Goal: Task Accomplishment & Management: Manage account settings

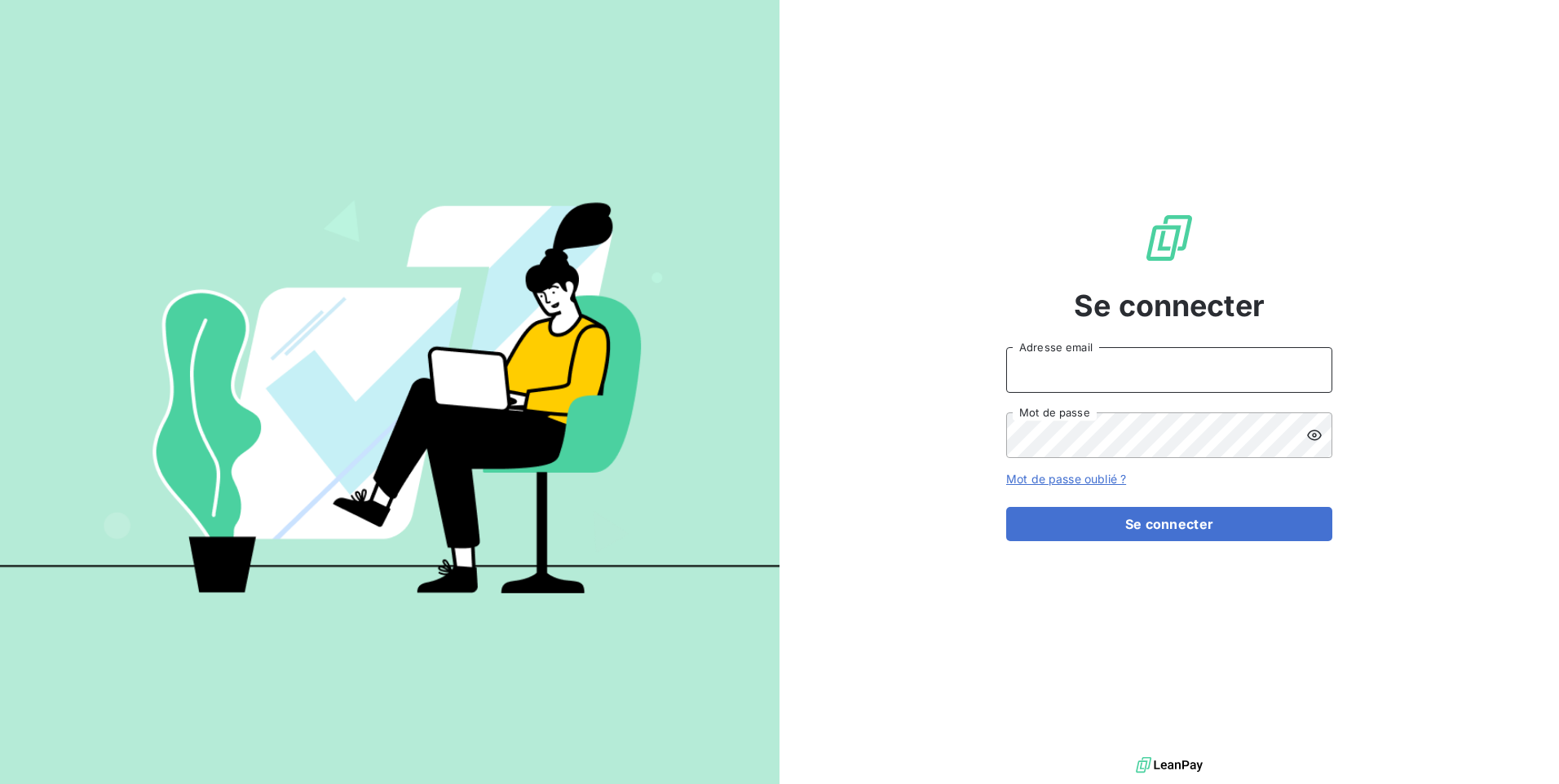
click at [1173, 369] on input "Adresse email" at bounding box center [1170, 370] width 327 height 46
type input "[EMAIL_ADDRESS][DOMAIN_NAME]"
click at [987, 431] on div "Se connecter [EMAIL_ADDRESS][DOMAIN_NAME] Adresse email Mot de passe Mot de pas…" at bounding box center [1170, 376] width 780 height 754
click at [1319, 436] on icon at bounding box center [1314, 435] width 16 height 16
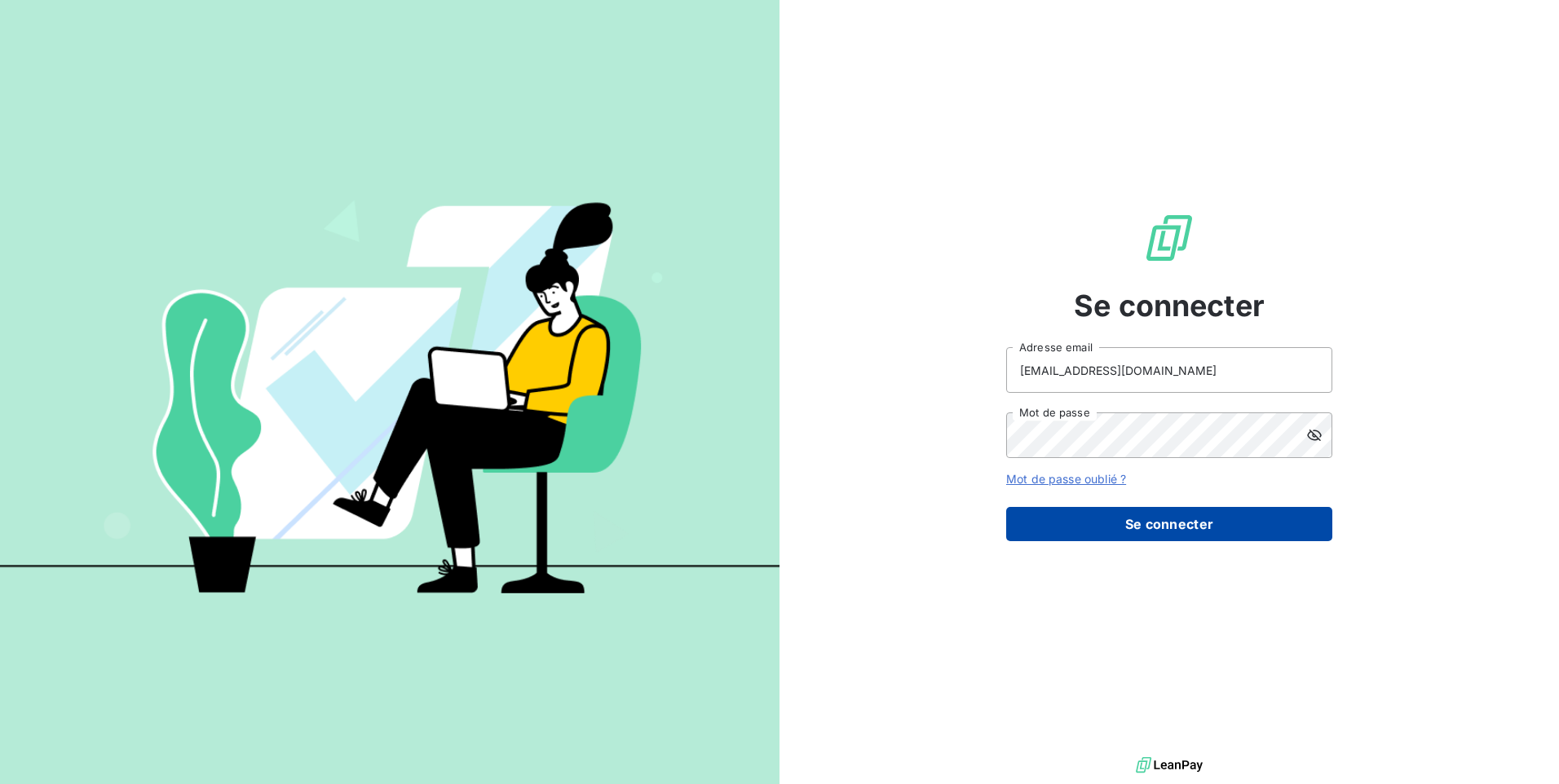
click at [1173, 534] on button "Se connecter" at bounding box center [1170, 524] width 327 height 34
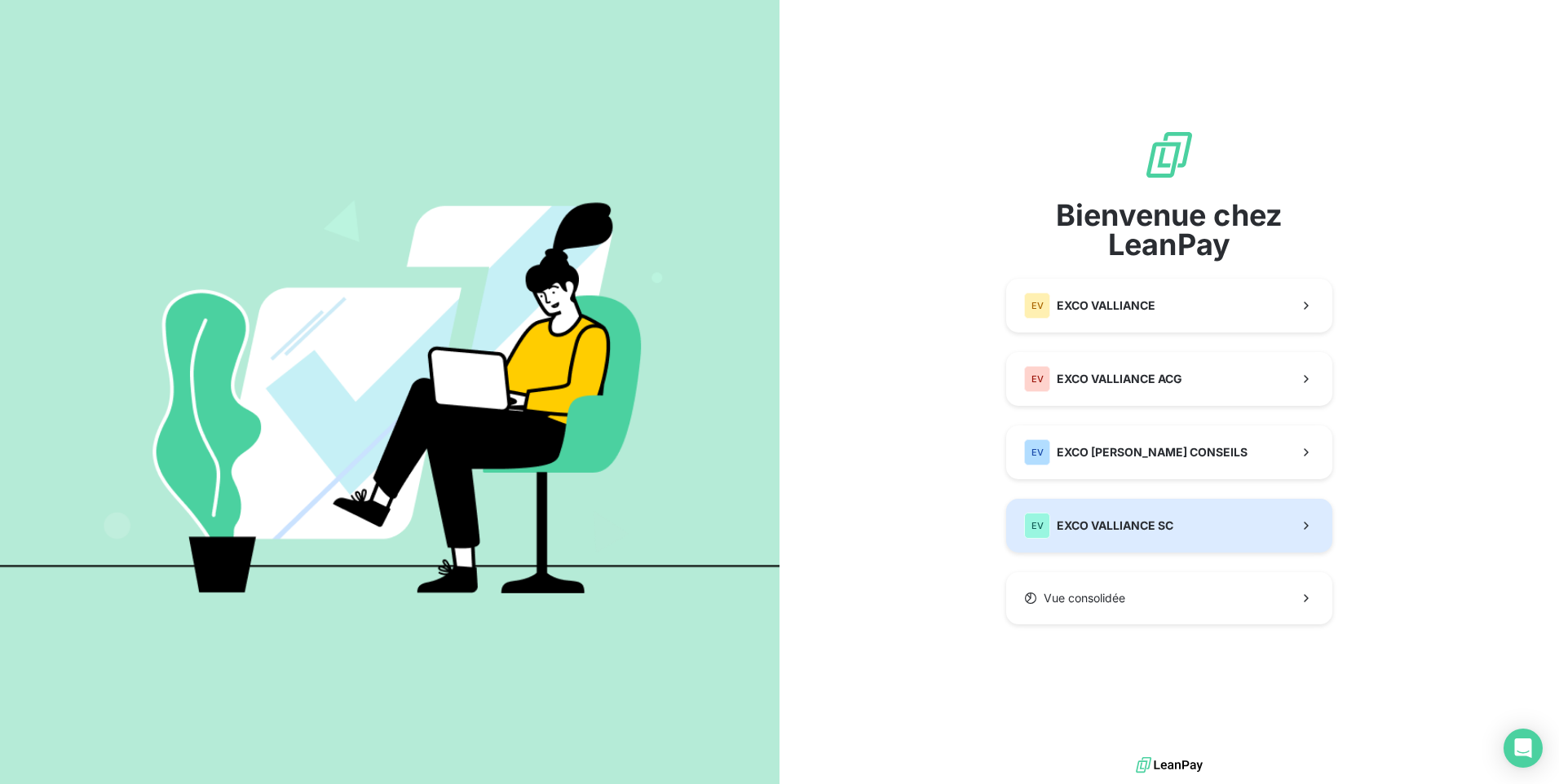
click at [1139, 521] on span "EXCO VALLIANCE SC" at bounding box center [1115, 525] width 117 height 16
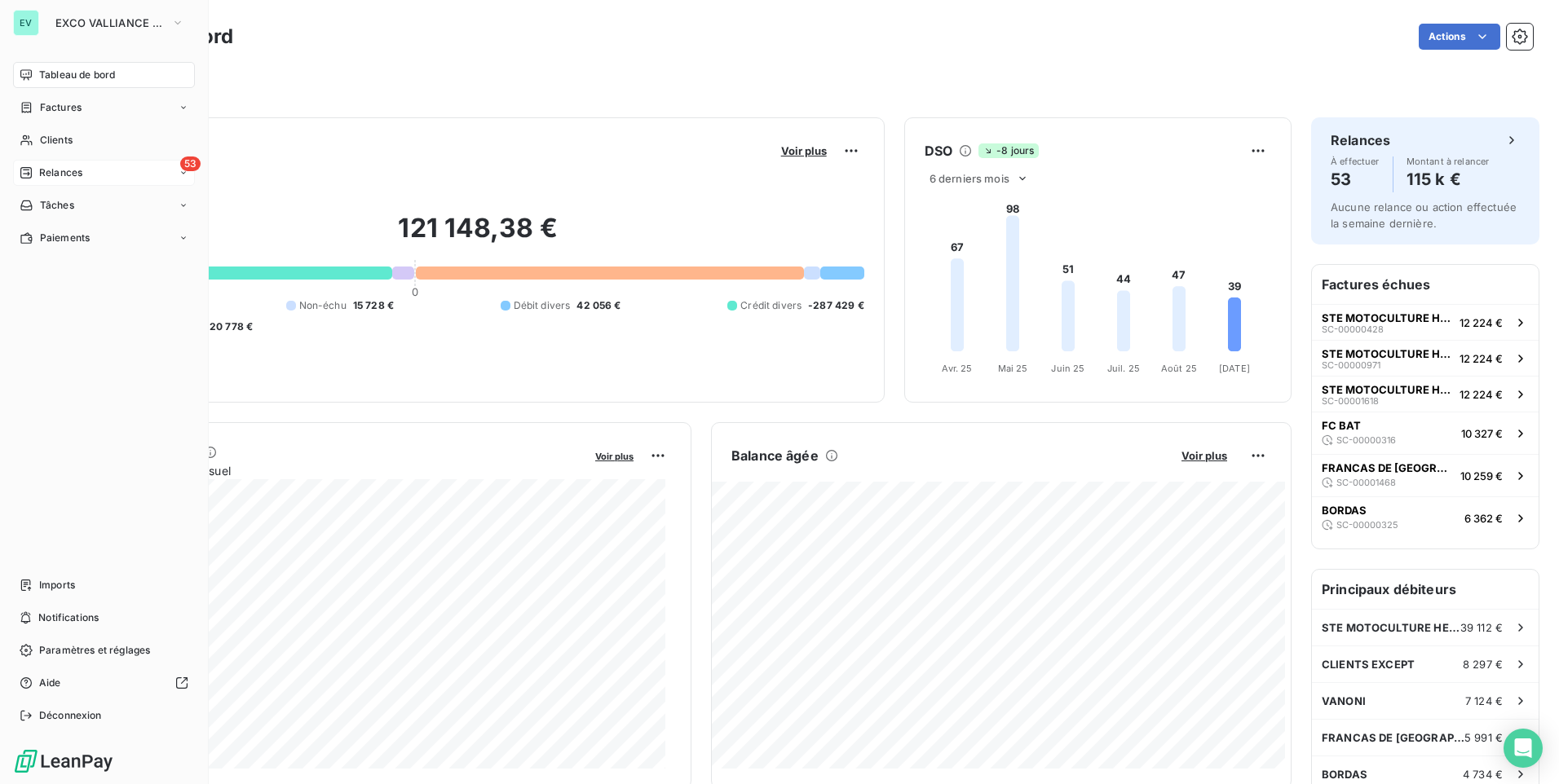
click at [43, 171] on span "Relances" at bounding box center [60, 173] width 43 height 14
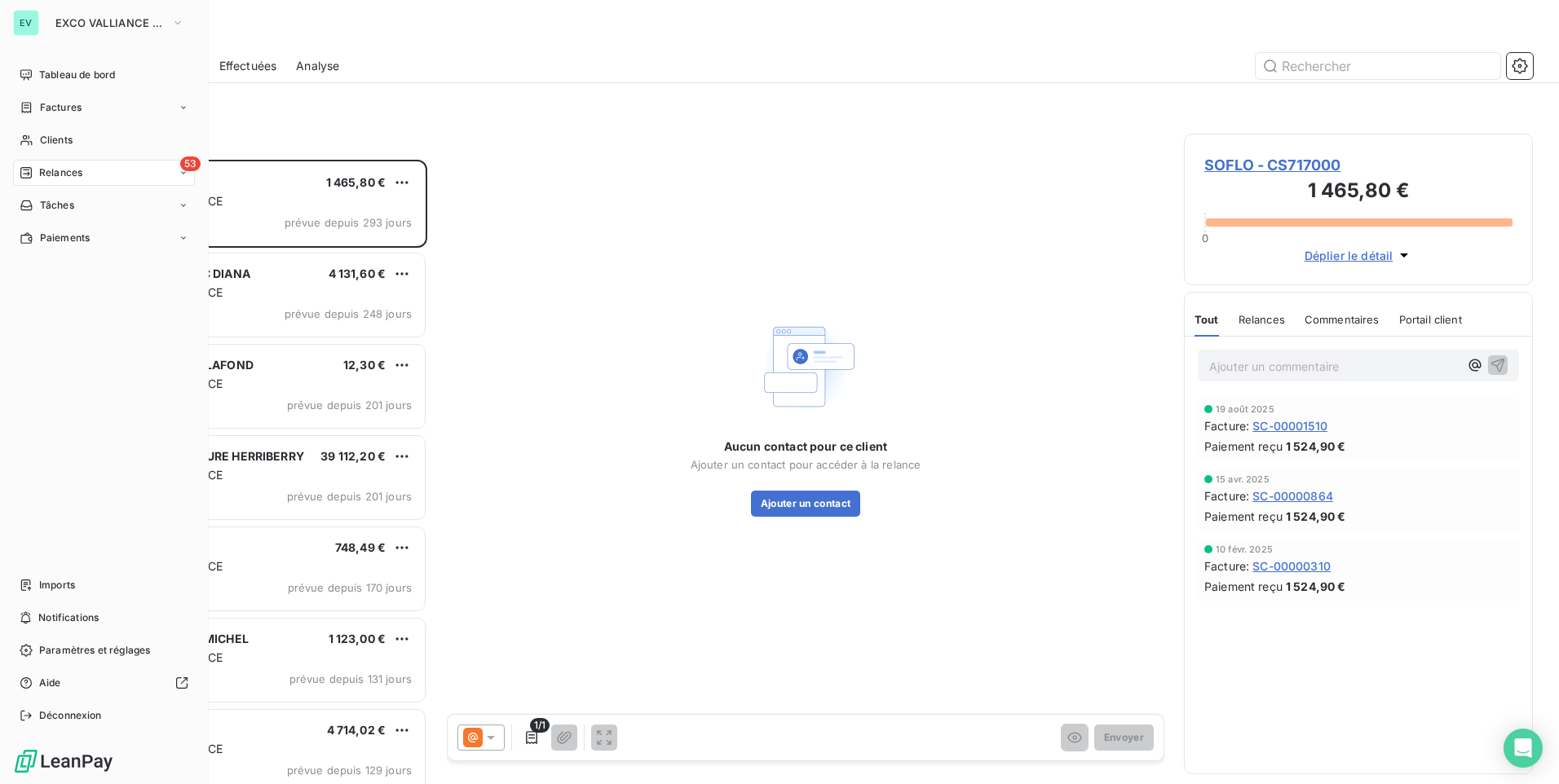
click at [51, 179] on span "Relances" at bounding box center [60, 173] width 43 height 14
click at [47, 168] on span "Relances" at bounding box center [60, 173] width 43 height 14
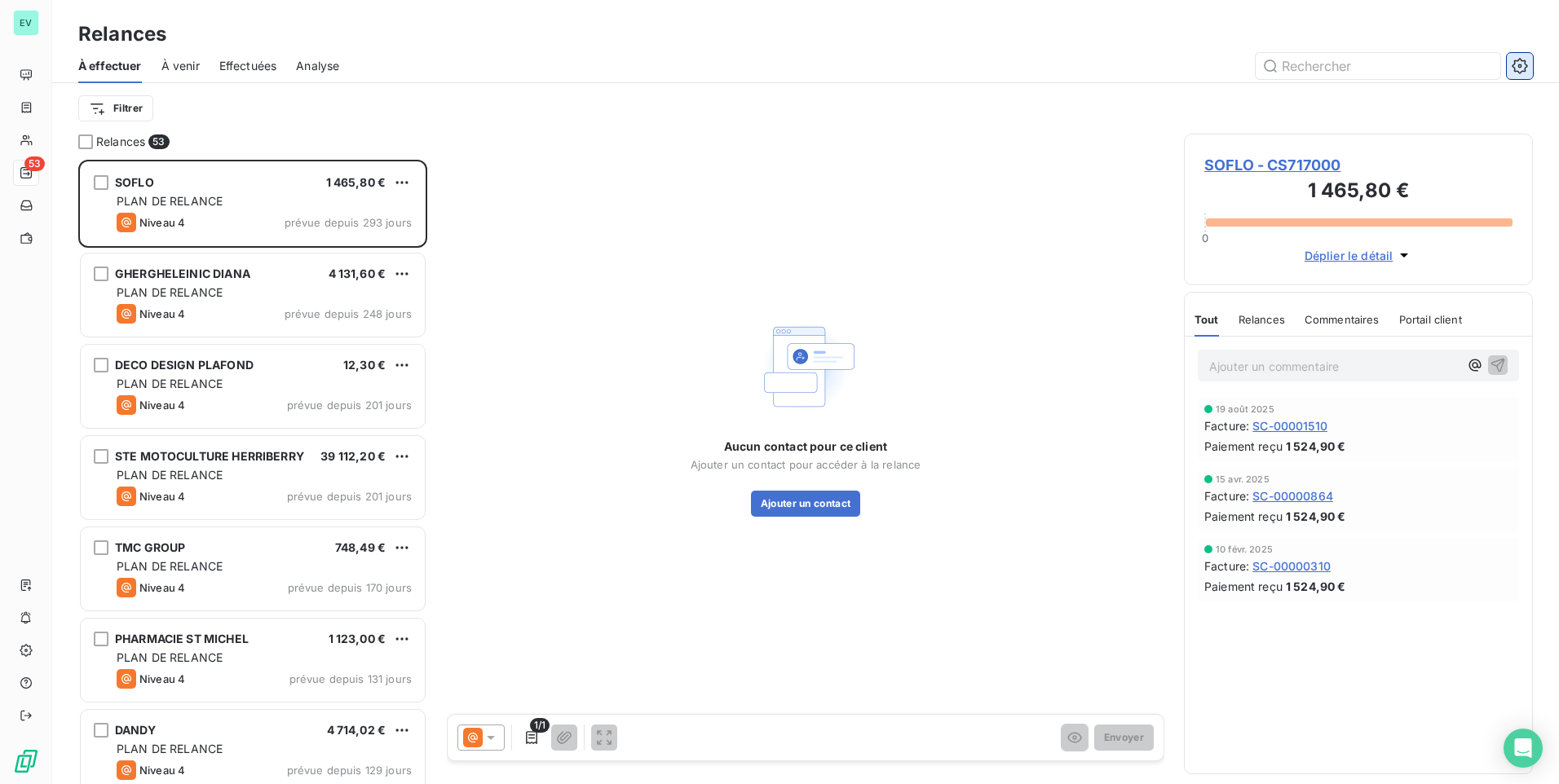
click at [1524, 68] on icon "button" at bounding box center [1519, 65] width 16 height 16
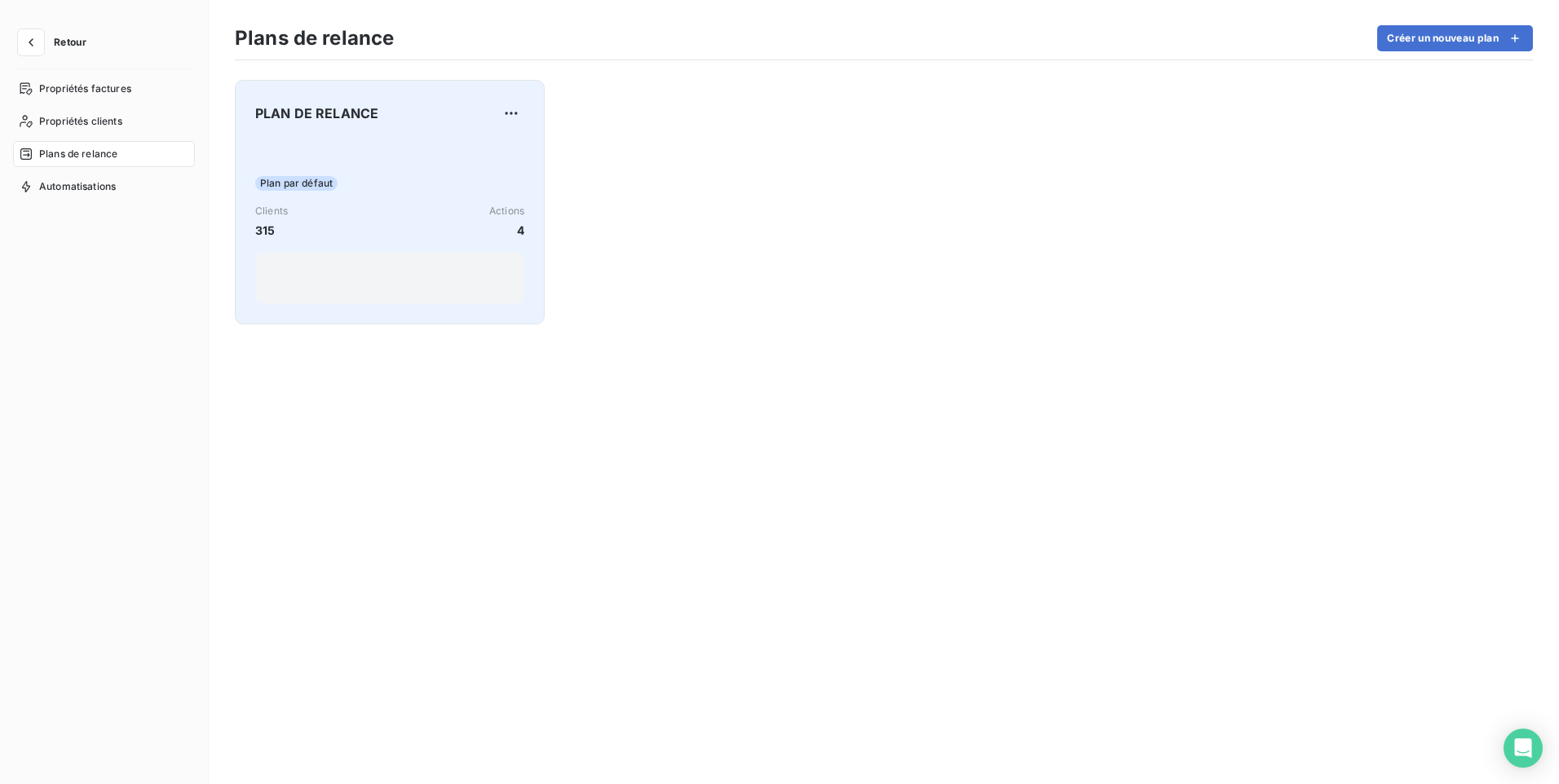
click at [382, 115] on div "PLAN DE RELANCE" at bounding box center [390, 113] width 269 height 26
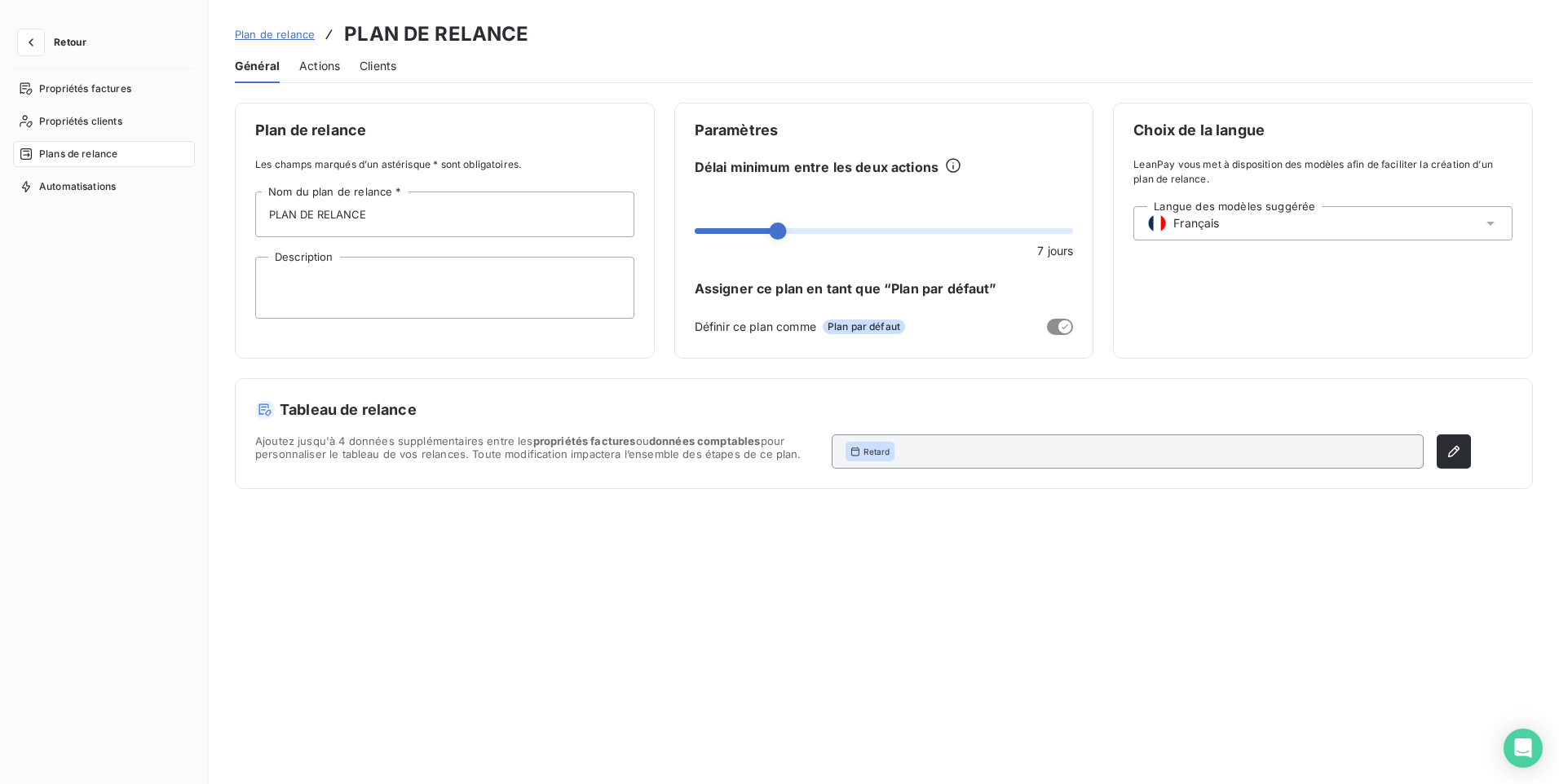
click at [327, 71] on span "Actions" at bounding box center [320, 65] width 41 height 16
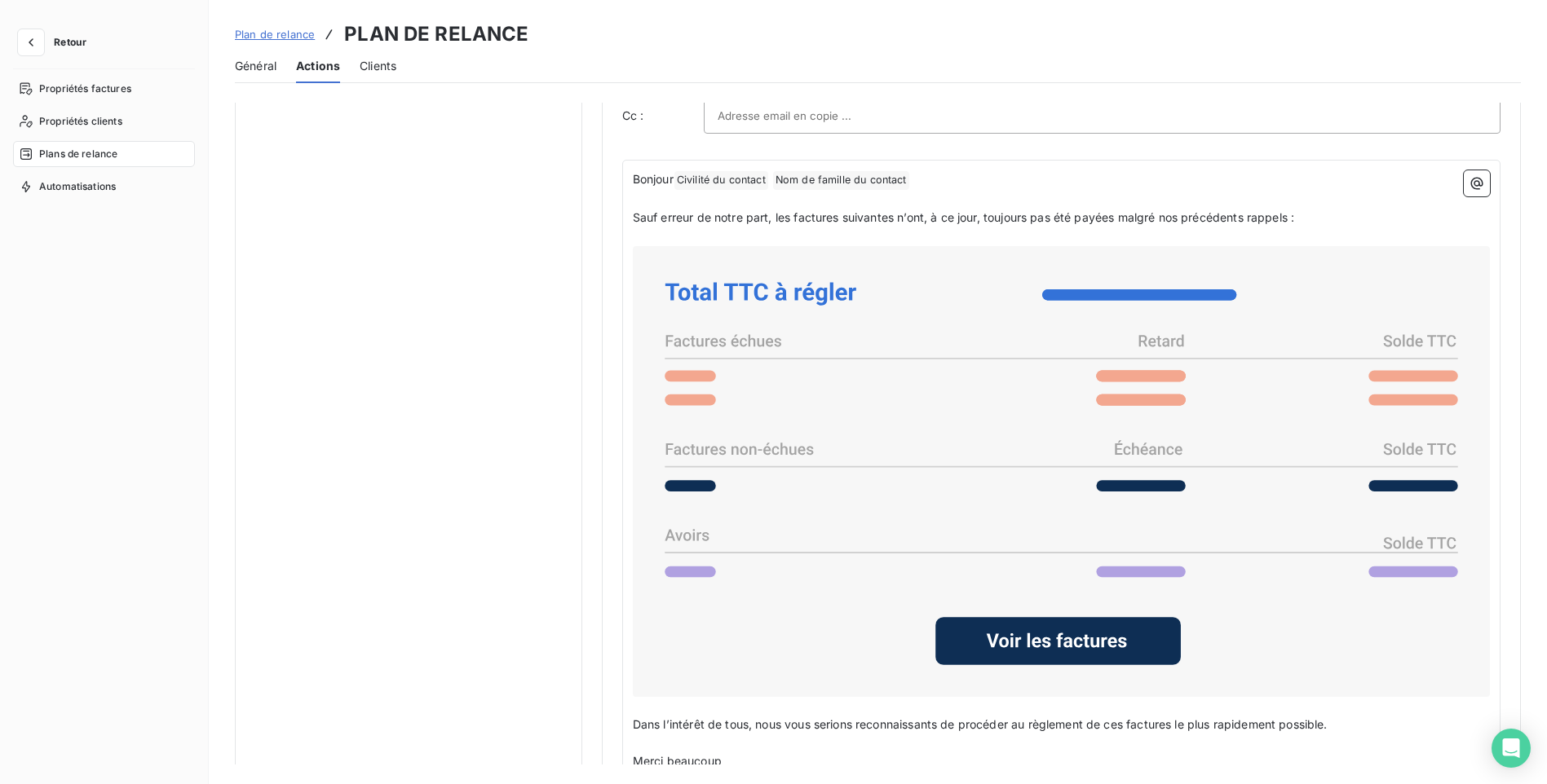
scroll to position [979, 0]
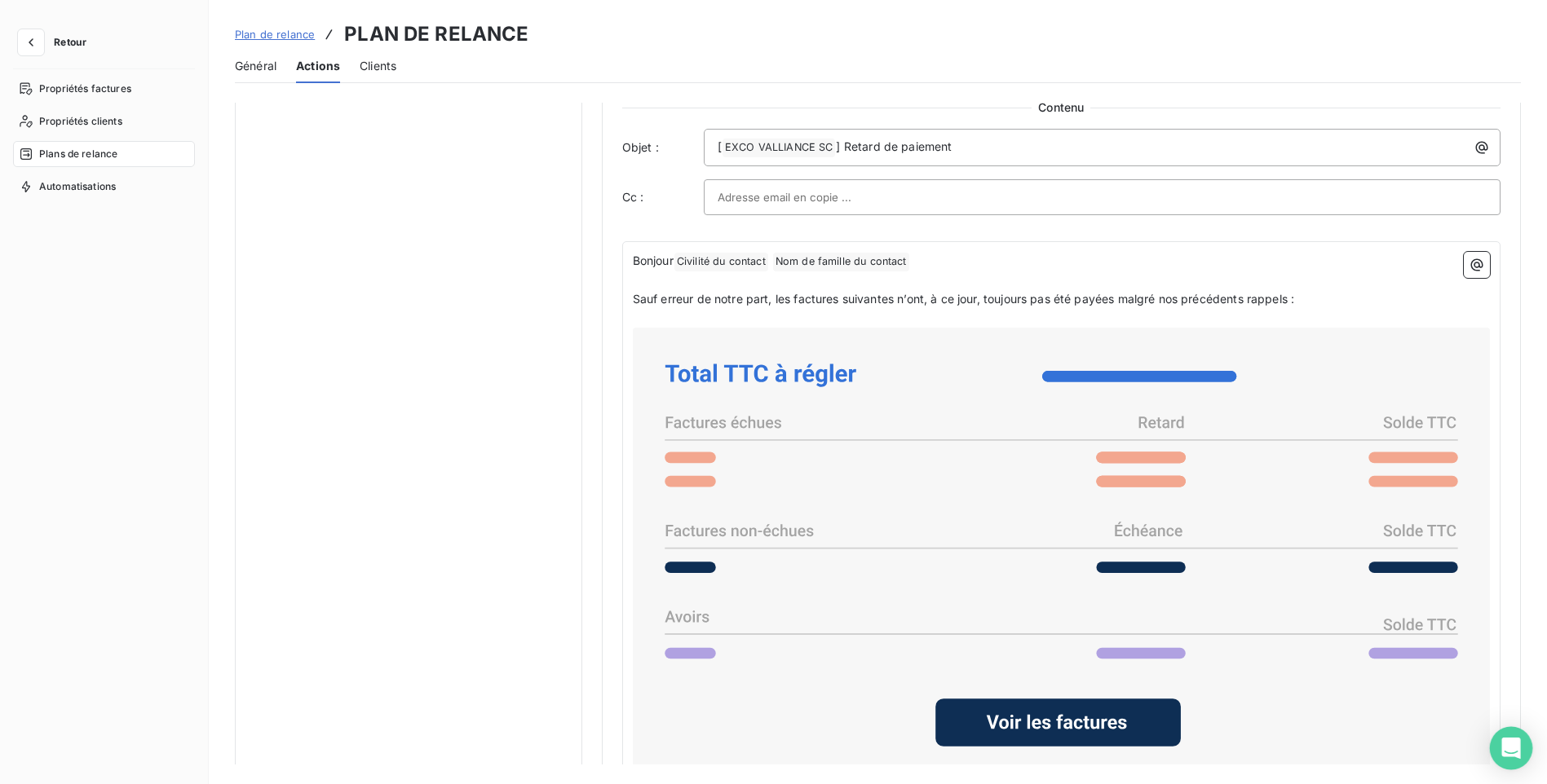
click at [1508, 744] on icon "Open Intercom Messenger" at bounding box center [1511, 748] width 19 height 21
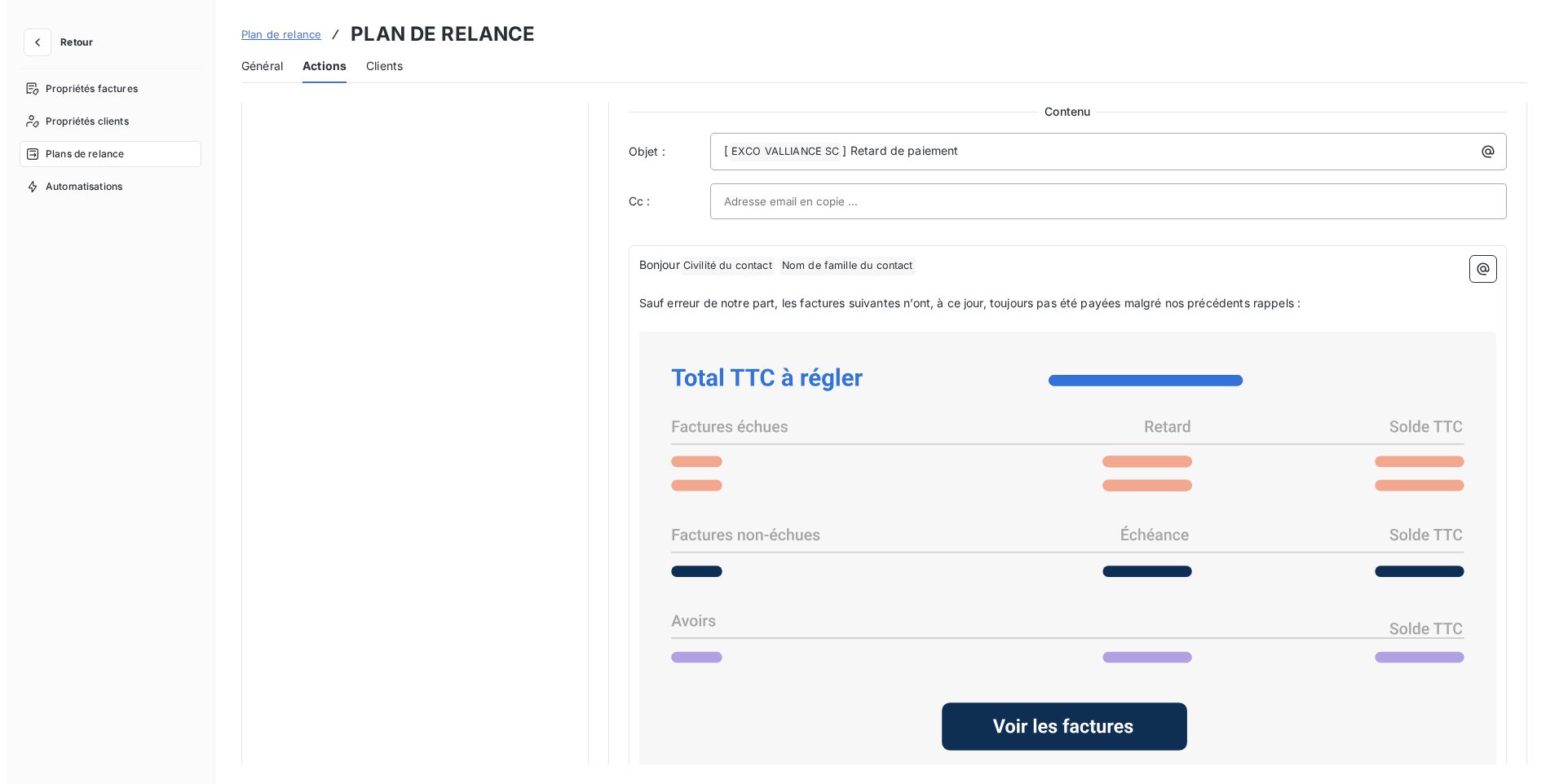
scroll to position [730, 0]
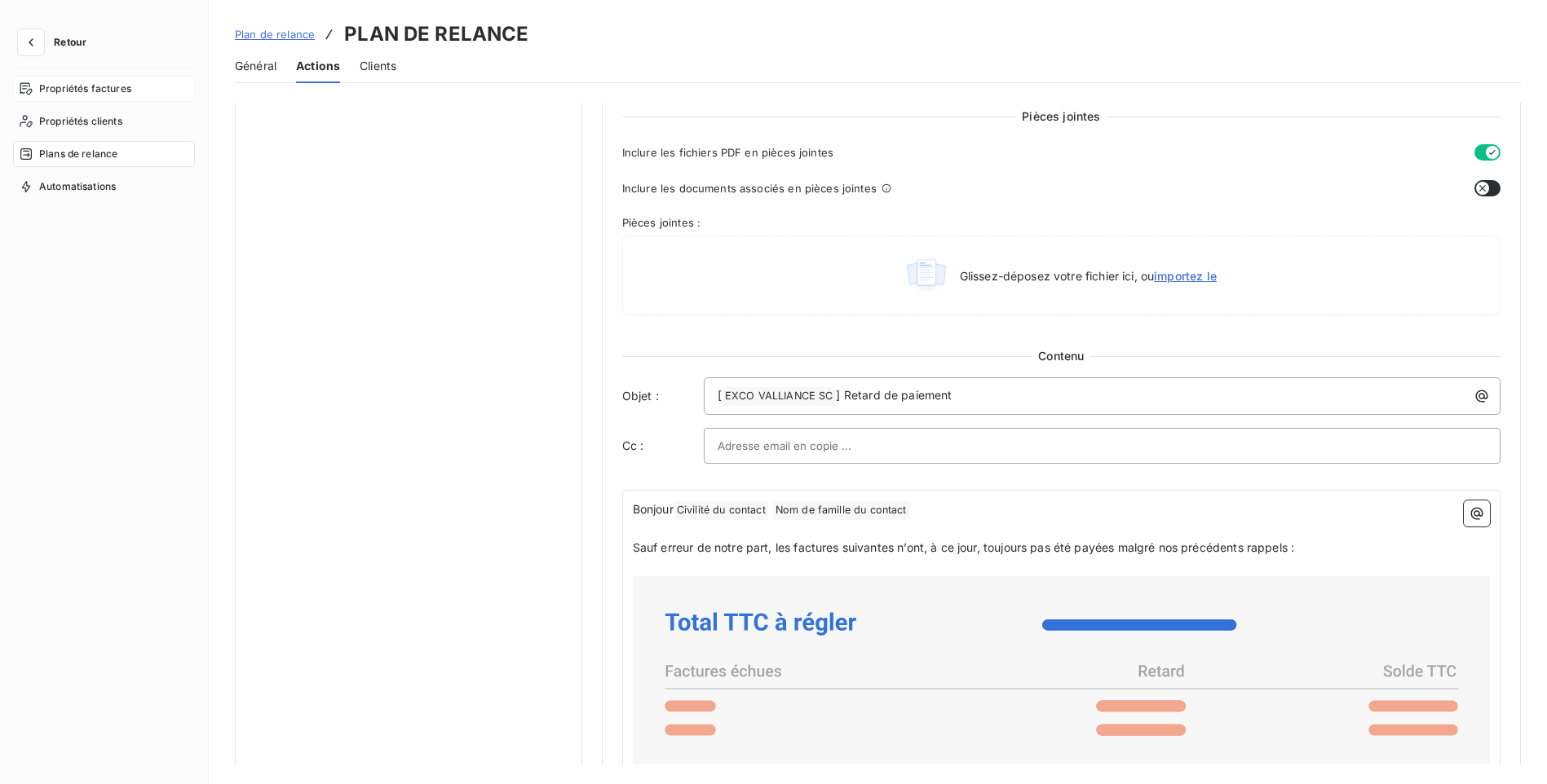
click at [77, 86] on span "Propriétés factures" at bounding box center [85, 88] width 92 height 14
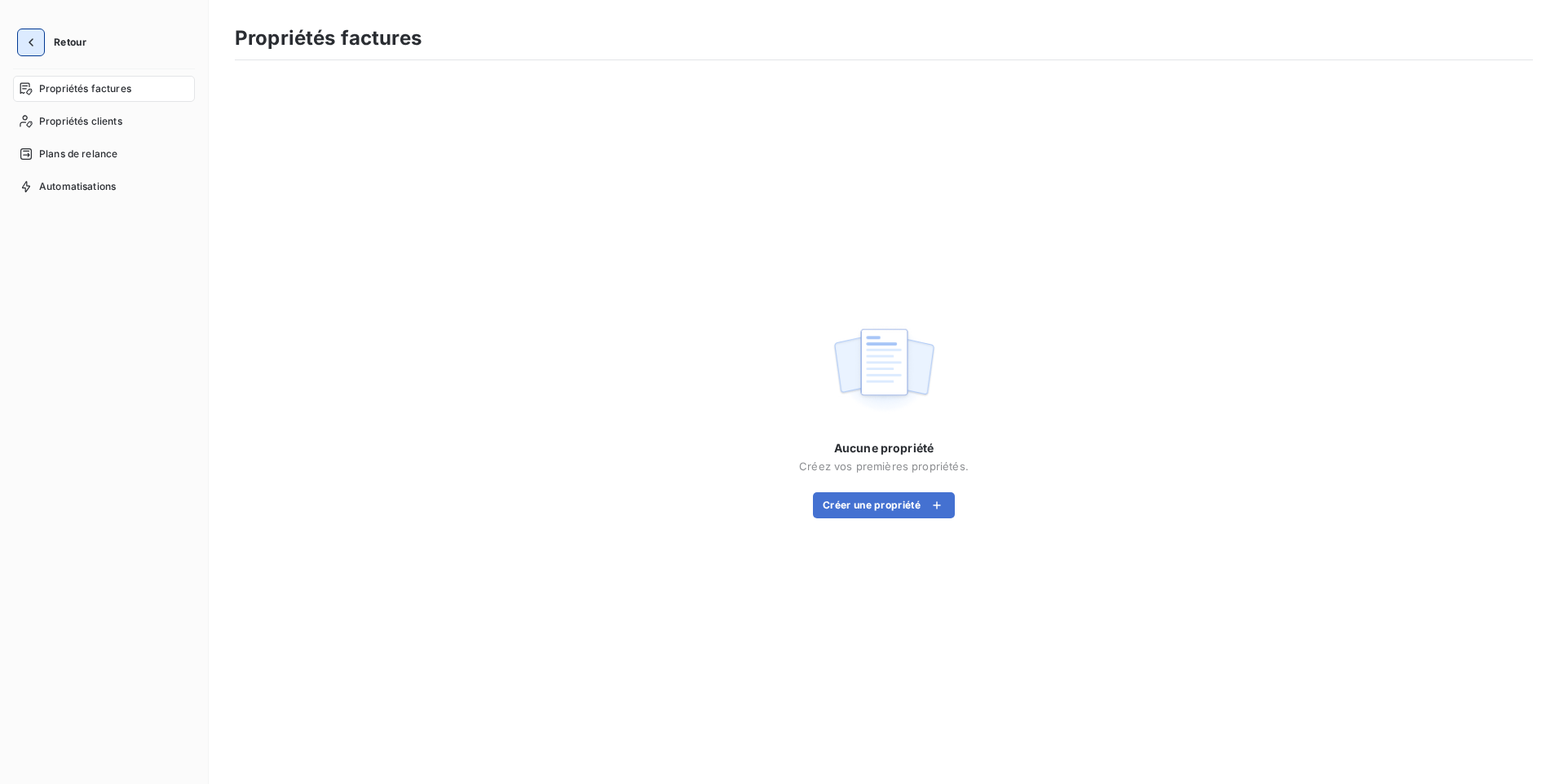
click at [34, 47] on icon "button" at bounding box center [30, 41] width 16 height 16
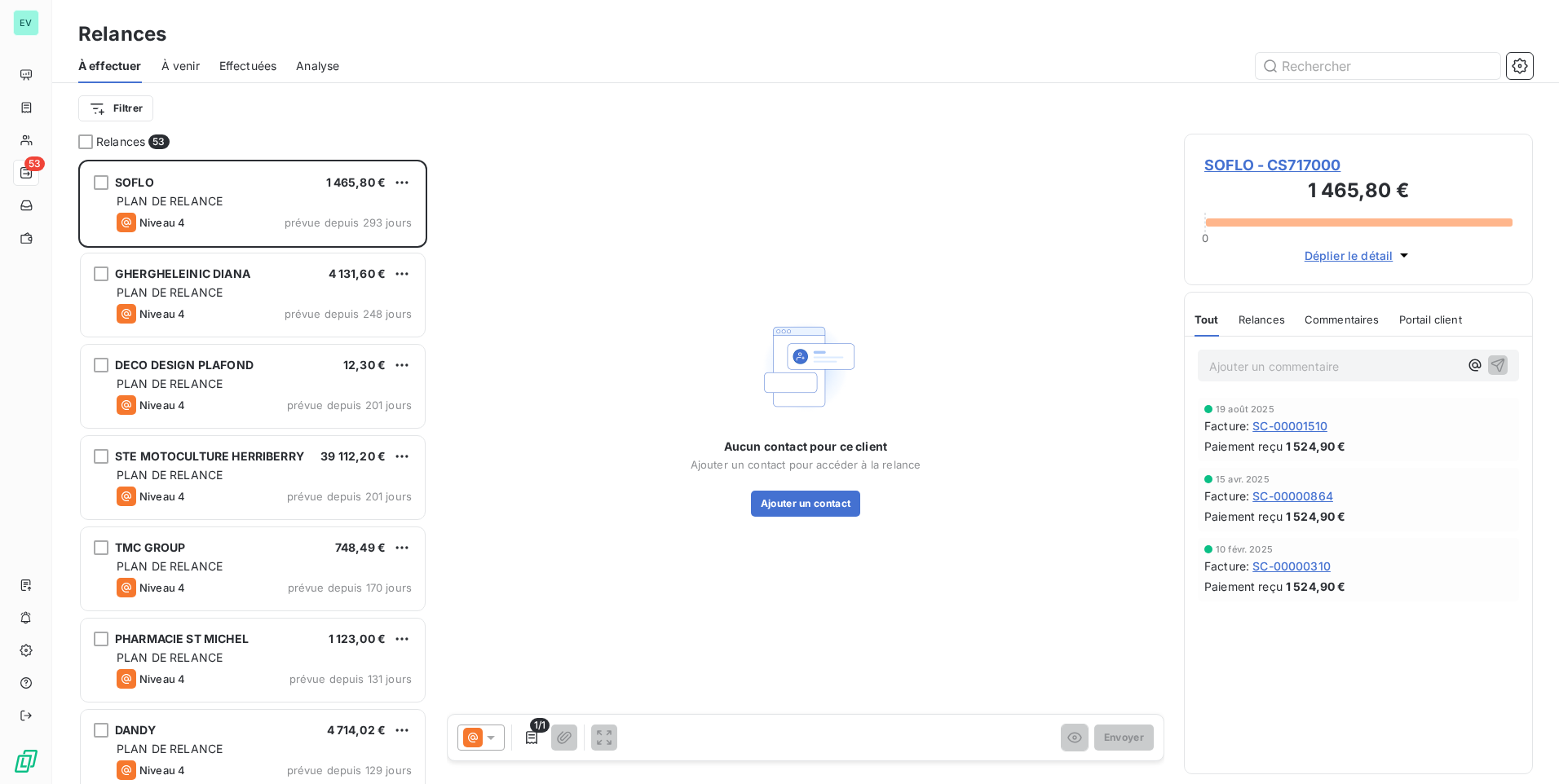
scroll to position [612, 337]
click at [183, 67] on span "À venir" at bounding box center [180, 65] width 38 height 16
